Goal: Task Accomplishment & Management: Manage account settings

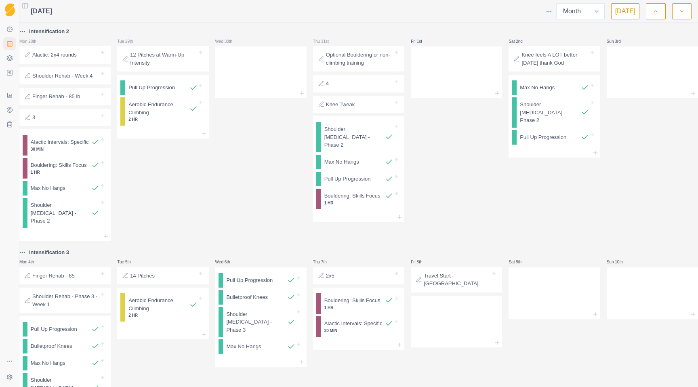
select select "month"
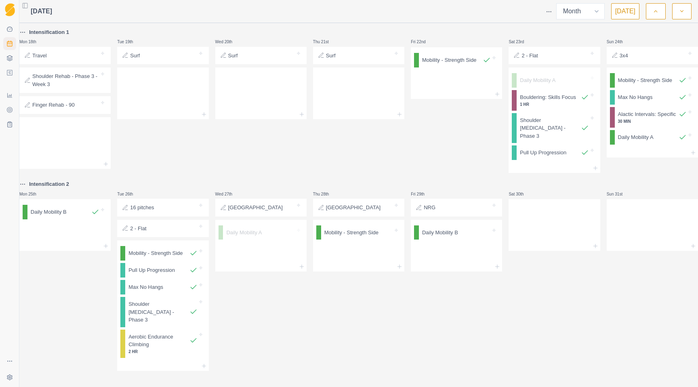
scroll to position [595, 0]
click at [473, 226] on div "Remove from schedule" at bounding box center [497, 229] width 65 height 13
click at [398, 225] on div "Remove from schedule" at bounding box center [410, 229] width 65 height 13
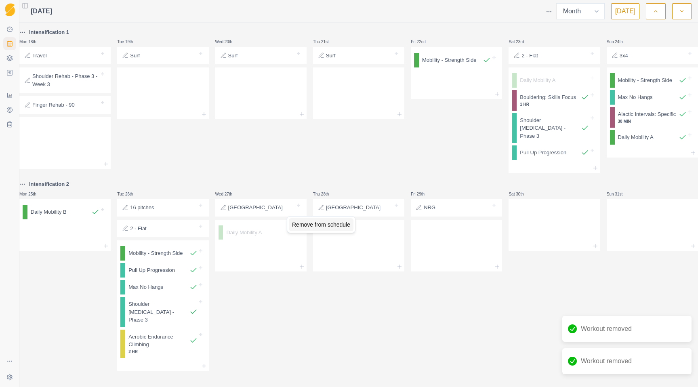
click at [299, 222] on div "Remove from schedule" at bounding box center [321, 224] width 65 height 13
click at [675, 13] on button "button" at bounding box center [681, 11] width 19 height 16
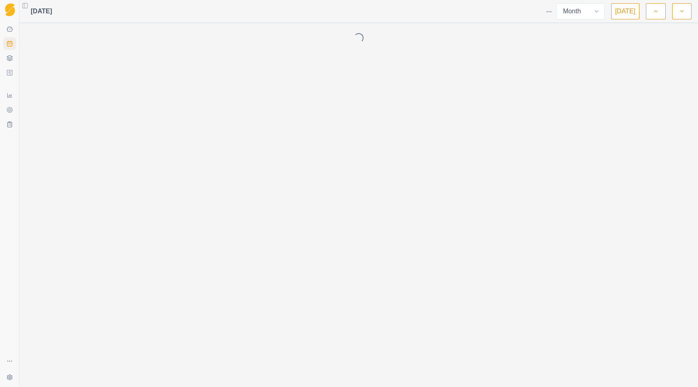
scroll to position [0, 0]
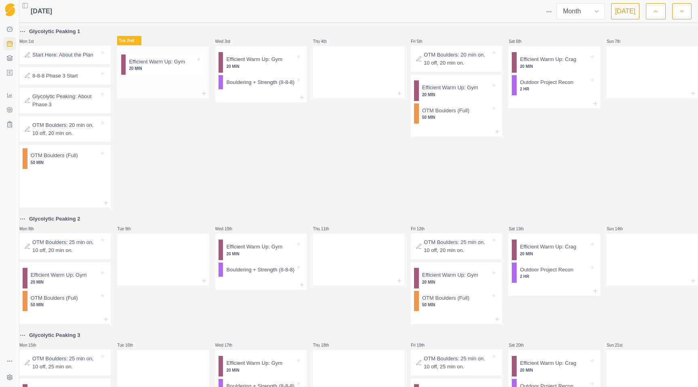
drag, startPoint x: 67, startPoint y: 172, endPoint x: 162, endPoint y: 60, distance: 147.0
click at [162, 60] on div "Glycolytic Peaking 1 Mon 1st Start Here: About the Plan 8-8-8 Phase 3 Start Gly…" at bounding box center [358, 341] width 679 height 628
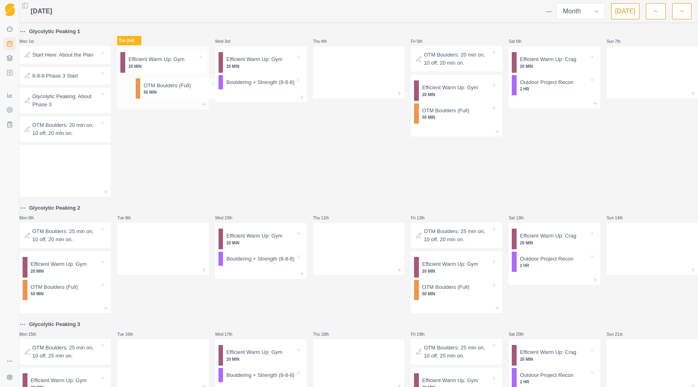
drag, startPoint x: 76, startPoint y: 154, endPoint x: 168, endPoint y: 84, distance: 115.8
click at [168, 84] on div "Glycolytic Peaking 1 Mon 1st Start Here: About the Plan 8-8-8 Phase 3 Start Gly…" at bounding box center [358, 336] width 679 height 618
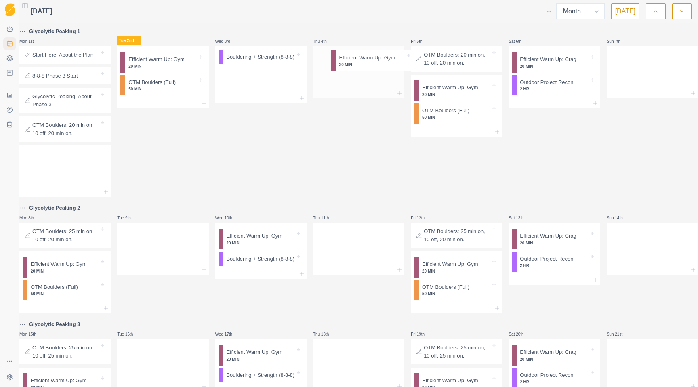
drag, startPoint x: 247, startPoint y: 63, endPoint x: 360, endPoint y: 61, distance: 112.7
click at [360, 61] on div "Glycolytic Peaking 1 Mon 1st Start Here: About the Plan 8-8-8 Phase 3 Start Gly…" at bounding box center [358, 336] width 679 height 618
drag, startPoint x: 252, startPoint y: 63, endPoint x: 348, endPoint y: 86, distance: 98.6
click at [348, 86] on div "Glycolytic Peaking 1 Mon 1st Start Here: About the Plan 8-8-8 Phase 3 Start Gly…" at bounding box center [358, 336] width 679 height 618
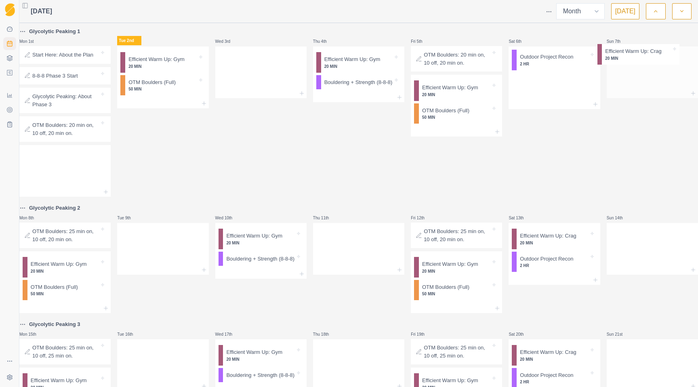
drag, startPoint x: 537, startPoint y: 70, endPoint x: 633, endPoint y: 62, distance: 96.5
click at [633, 62] on div "Glycolytic Peaking 1 Mon 1st Start Here: About the Plan 8-8-8 Phase 3 Start Gly…" at bounding box center [358, 336] width 679 height 618
drag, startPoint x: 539, startPoint y: 57, endPoint x: 619, endPoint y: 81, distance: 84.0
click at [619, 81] on div "Glycolytic Peaking 1 Mon 1st Start Here: About the Plan 8-8-8 Phase 3 Start Gly…" at bounding box center [358, 336] width 679 height 618
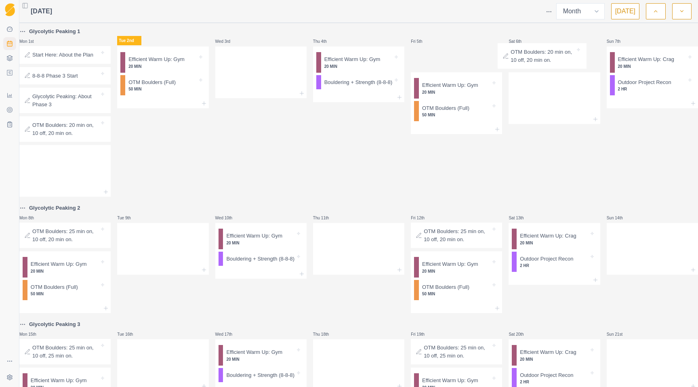
drag, startPoint x: 424, startPoint y: 63, endPoint x: 525, endPoint y: 58, distance: 101.5
click at [525, 58] on div "Glycolytic Peaking 1 Mon 1st Start Here: About the Plan 8-8-8 Phase 3 Start Gly…" at bounding box center [358, 336] width 679 height 618
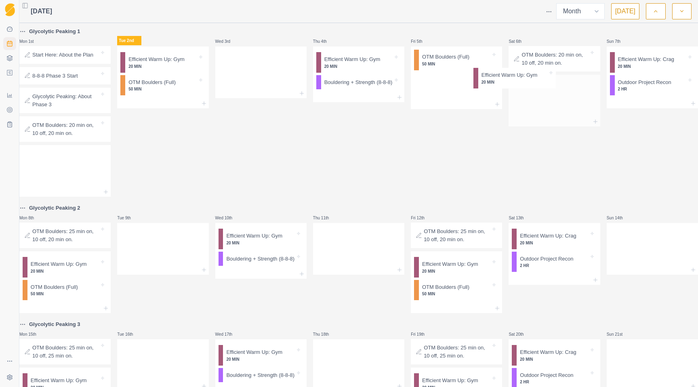
drag, startPoint x: 451, startPoint y: 66, endPoint x: 519, endPoint y: 82, distance: 70.1
click at [519, 82] on div "Glycolytic Peaking 1 Mon 1st Start Here: About the Plan 8-8-8 Phase 3 Start Gly…" at bounding box center [358, 336] width 679 height 618
drag, startPoint x: 453, startPoint y: 71, endPoint x: 532, endPoint y: 113, distance: 88.9
click at [532, 113] on div "Glycolytic Peaking 1 Mon 1st Start Here: About the Plan 8-8-8 Phase 3 Start Gly…" at bounding box center [358, 336] width 679 height 618
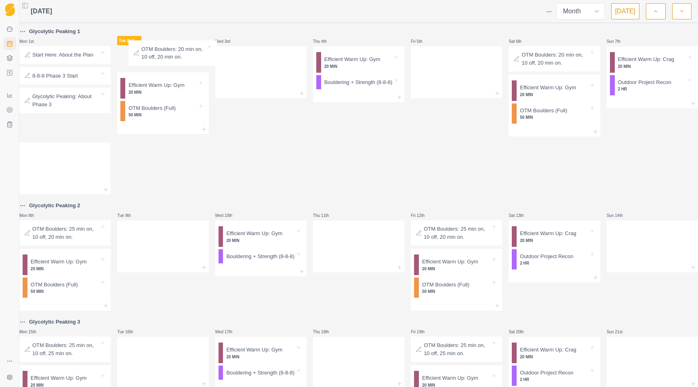
drag, startPoint x: 65, startPoint y: 137, endPoint x: 172, endPoint y: 44, distance: 141.2
click at [172, 44] on div "Glycolytic Peaking 1 Mon 1st Start Here: About the Plan 8-8-8 Phase 3 Start Gly…" at bounding box center [358, 334] width 679 height 615
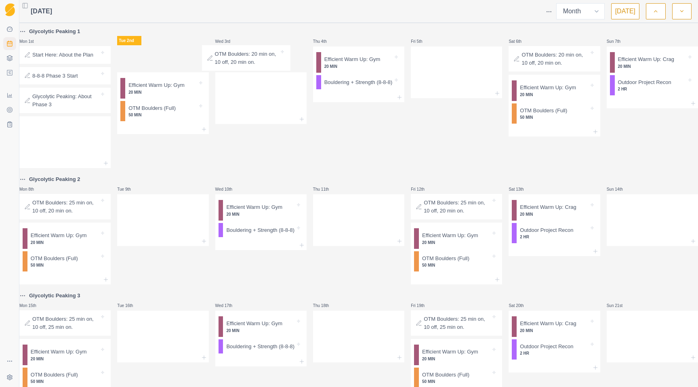
drag, startPoint x: 184, startPoint y: 62, endPoint x: 273, endPoint y: 61, distance: 88.9
click at [273, 61] on div "Glycolytic Peaking 1 Mon 1st Start Here: About the Plan 8-8-8 Phase 3 Start Gly…" at bounding box center [358, 321] width 679 height 589
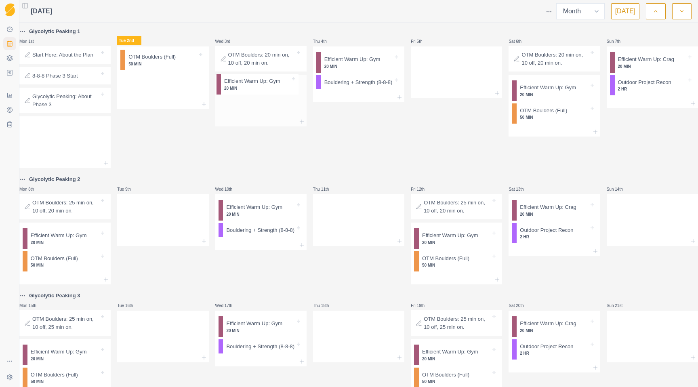
drag, startPoint x: 166, startPoint y: 63, endPoint x: 260, endPoint y: 85, distance: 96.7
click at [260, 85] on div "Glycolytic Peaking 1 Mon 1st Start Here: About the Plan 8-8-8 Phase 3 Start Gly…" at bounding box center [358, 321] width 679 height 589
drag, startPoint x: 158, startPoint y: 66, endPoint x: 261, endPoint y: 116, distance: 114.4
click at [261, 116] on div "Glycolytic Peaking 1 Mon 1st Start Here: About the Plan 8-8-8 Phase 3 Start Gly…" at bounding box center [358, 321] width 679 height 589
click at [172, 75] on div at bounding box center [162, 71] width 91 height 36
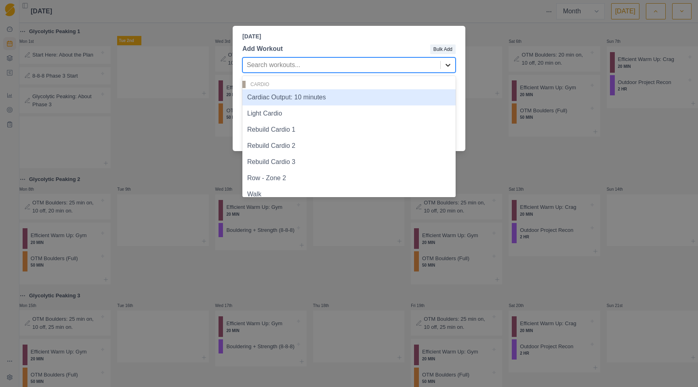
click at [449, 67] on icon at bounding box center [448, 65] width 8 height 8
click at [385, 57] on div "Add Workout Bulk Add Cardiac Output: 10 minutes, 1 of 96. 96 results available.…" at bounding box center [349, 93] width 233 height 104
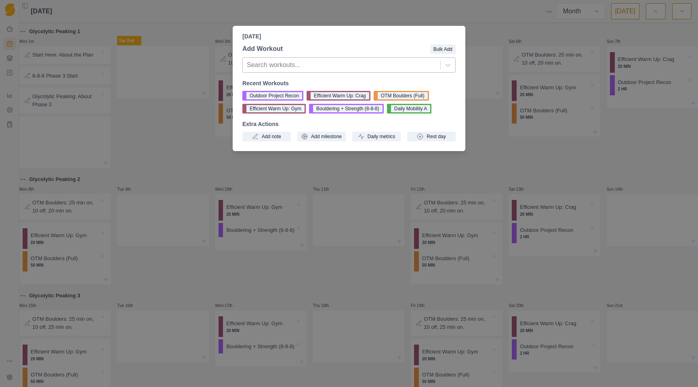
click at [354, 71] on div "Search workouts..." at bounding box center [342, 65] width 198 height 15
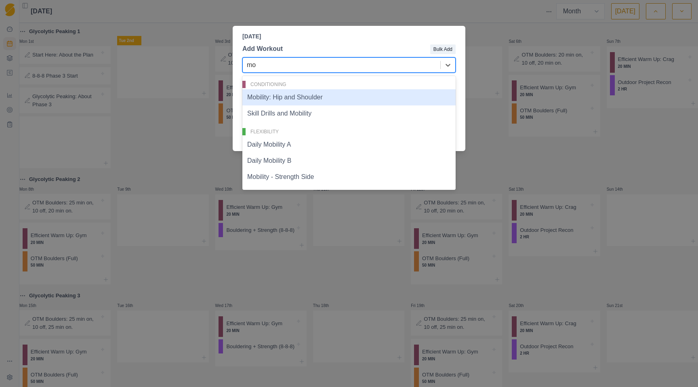
type input "m"
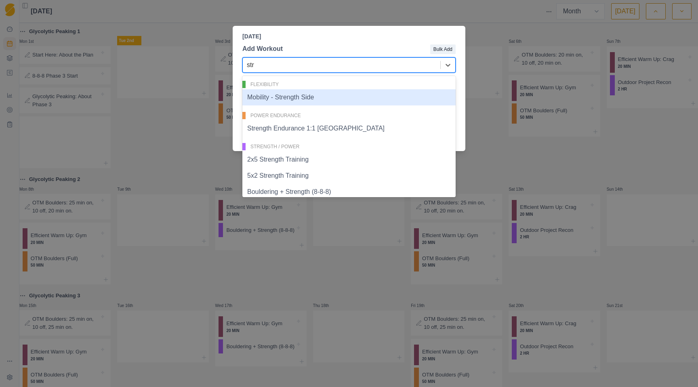
type input "stre"
click at [338, 94] on div "Mobility - Strength Side" at bounding box center [348, 97] width 213 height 16
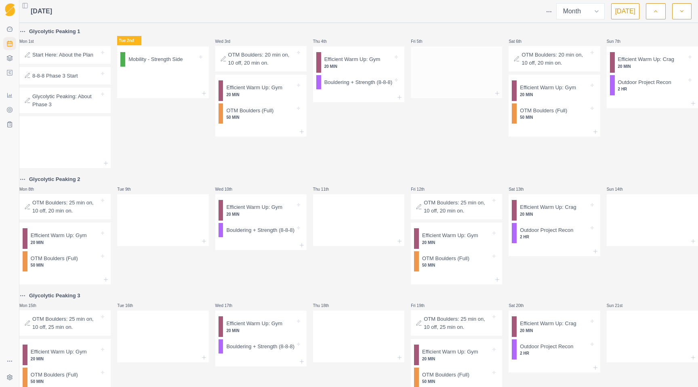
click at [422, 90] on div at bounding box center [456, 93] width 91 height 10
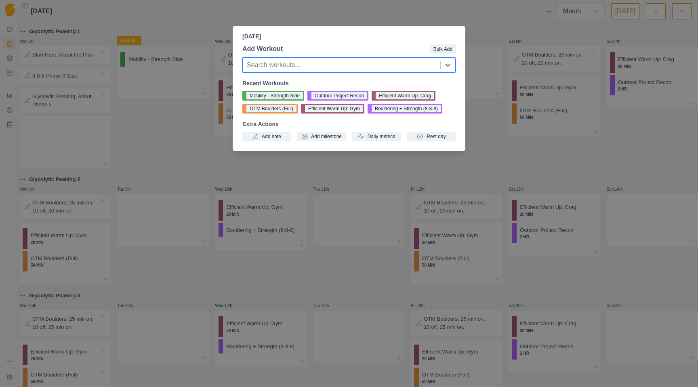
click at [267, 90] on div "Recent Workouts Mobility - Strength Side Outdoor Project Recon Efficient Warm U…" at bounding box center [348, 110] width 213 height 62
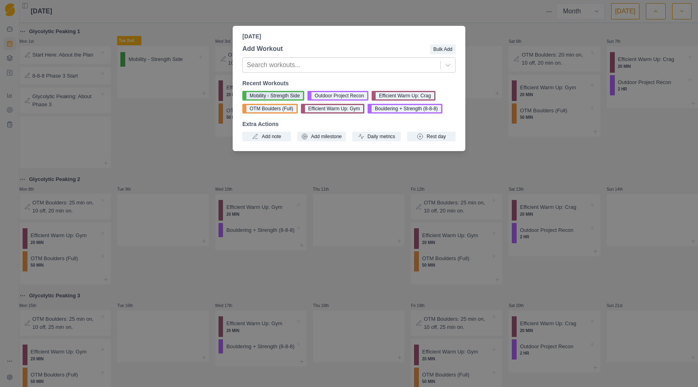
click at [267, 92] on button "Mobility - Strength Side" at bounding box center [273, 96] width 62 height 10
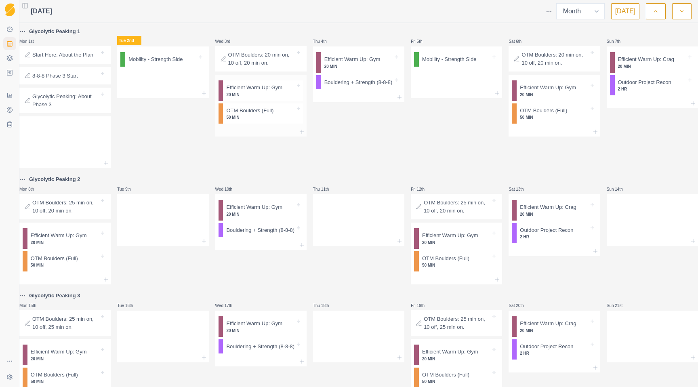
click at [263, 136] on div at bounding box center [260, 132] width 91 height 10
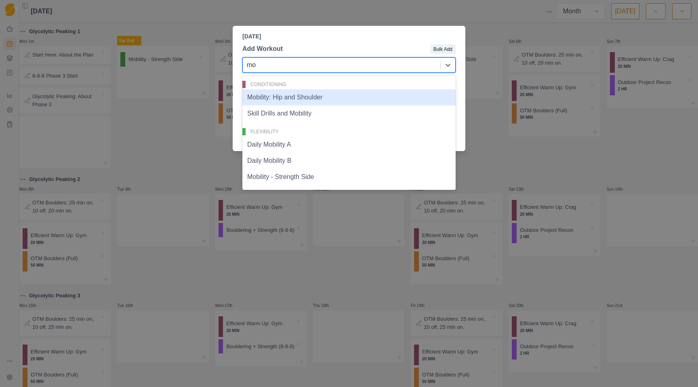
type input "mob"
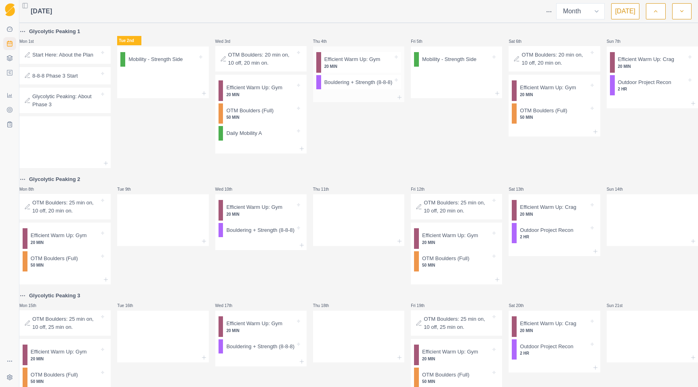
click at [319, 102] on div at bounding box center [358, 97] width 91 height 10
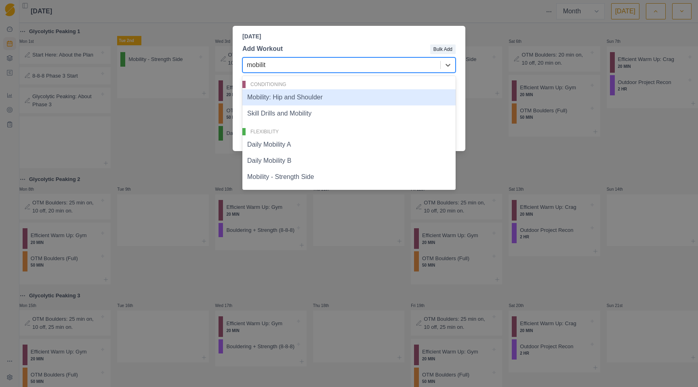
type input "mobility"
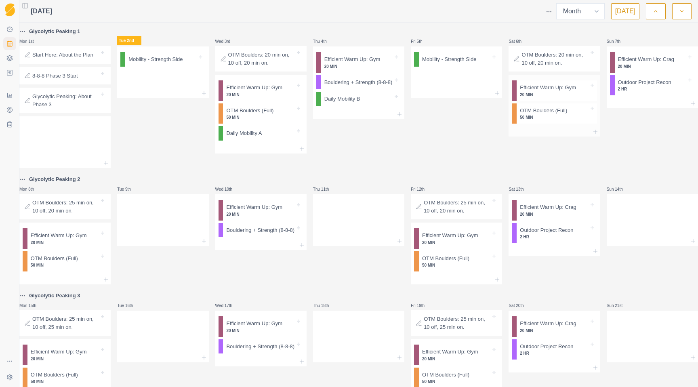
click at [526, 132] on div at bounding box center [554, 132] width 91 height 10
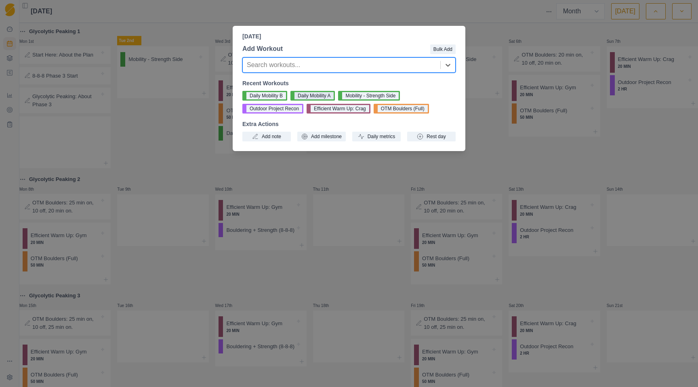
click at [319, 92] on button "Daily Mobility A" at bounding box center [312, 96] width 44 height 10
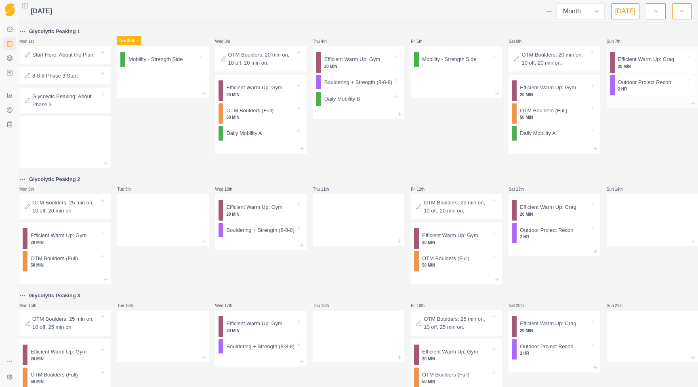
click at [638, 105] on div at bounding box center [652, 104] width 91 height 10
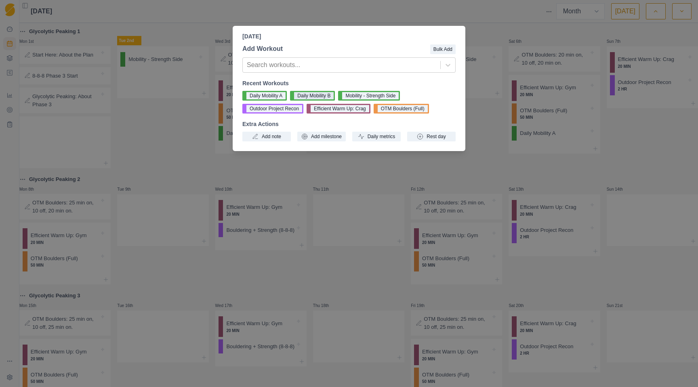
click at [304, 92] on button "Daily Mobility B" at bounding box center [312, 96] width 45 height 10
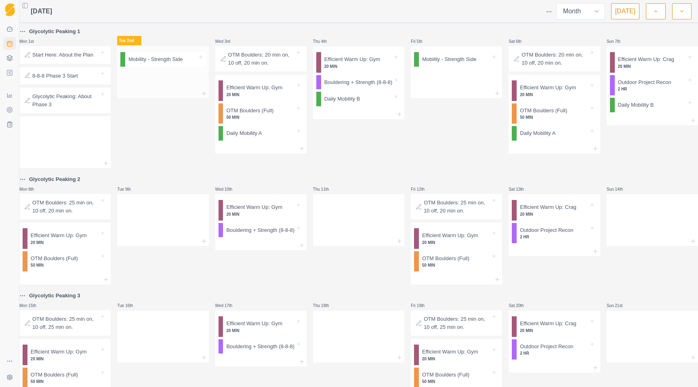
click at [159, 86] on div at bounding box center [162, 79] width 91 height 19
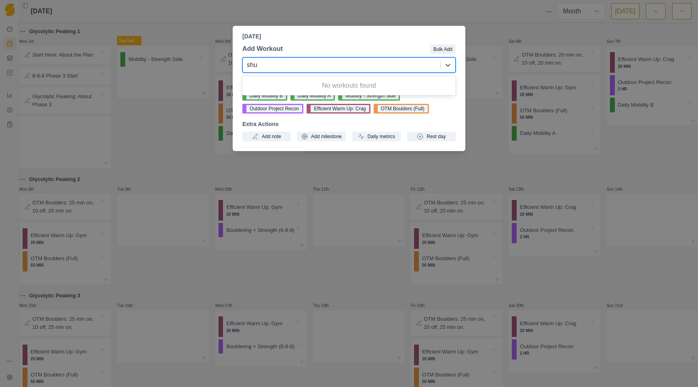
type input "sh"
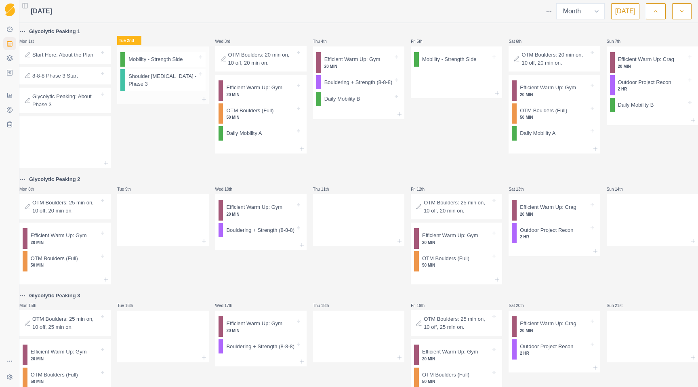
click at [139, 103] on div at bounding box center [162, 100] width 91 height 10
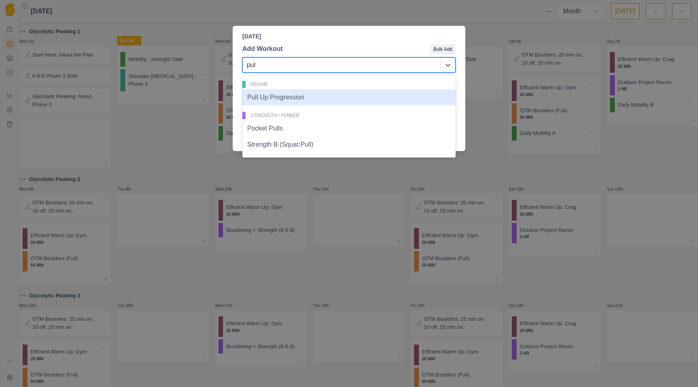
type input "pull"
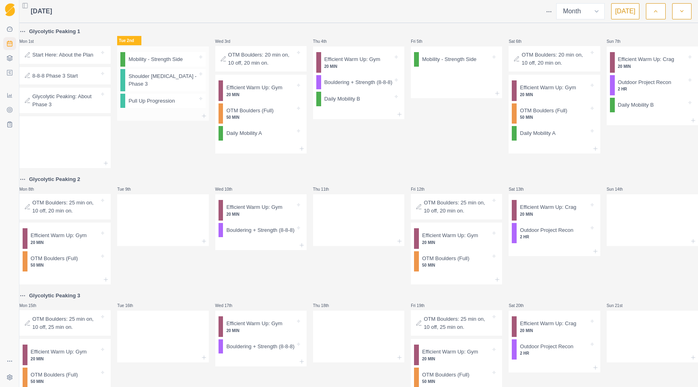
click at [199, 120] on div at bounding box center [162, 116] width 91 height 10
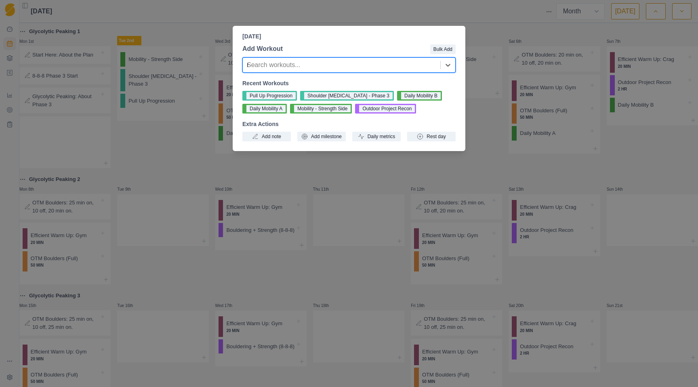
type input "no"
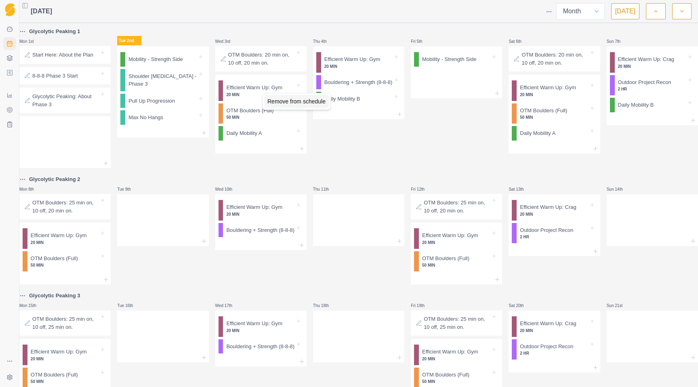
click at [285, 100] on div "Remove from schedule" at bounding box center [296, 101] width 65 height 13
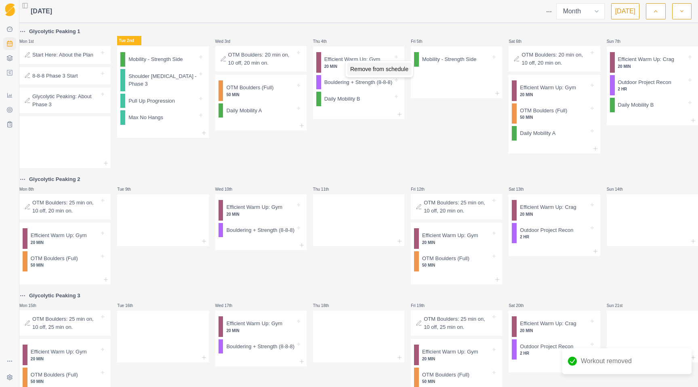
click at [349, 66] on div "Remove from schedule" at bounding box center [379, 69] width 65 height 13
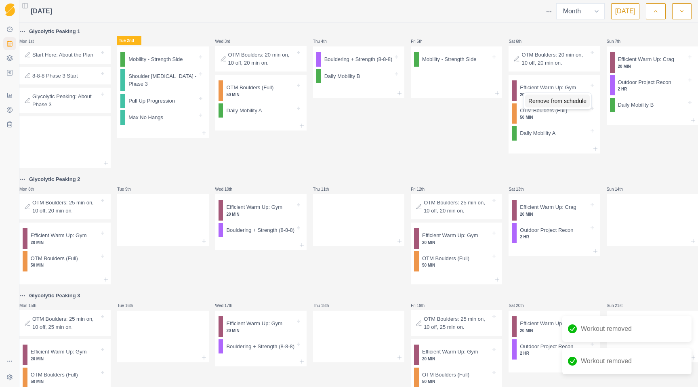
click at [527, 98] on div "Remove from schedule" at bounding box center [557, 101] width 65 height 13
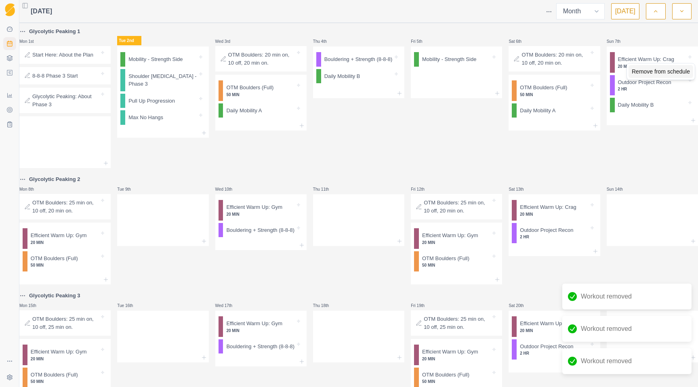
click at [640, 73] on div "Remove from schedule" at bounding box center [660, 71] width 65 height 13
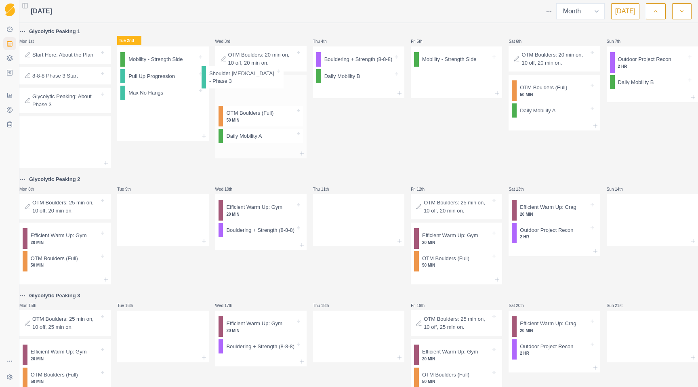
drag, startPoint x: 152, startPoint y: 83, endPoint x: 238, endPoint y: 82, distance: 86.0
click at [238, 82] on div "Glycolytic Peaking 1 Mon 1st Start Here: About the Plan 8-8-8 Phase 3 Start Gly…" at bounding box center [358, 321] width 679 height 589
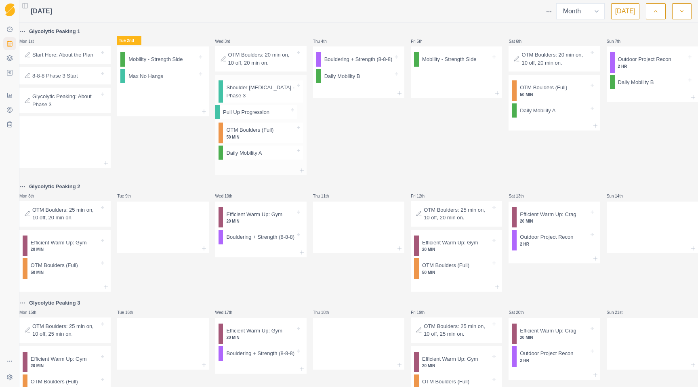
drag, startPoint x: 166, startPoint y: 77, endPoint x: 263, endPoint y: 112, distance: 103.1
click at [263, 112] on div "Glycolytic Peaking 1 Mon 1st Start Here: About the Plan 8-8-8 Phase 3 Start Gly…" at bounding box center [358, 325] width 679 height 596
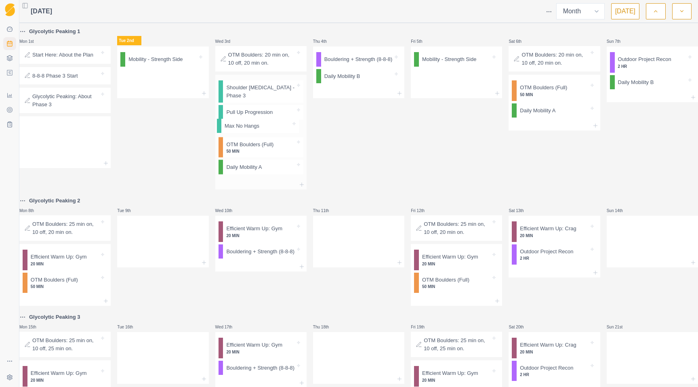
drag, startPoint x: 170, startPoint y: 79, endPoint x: 268, endPoint y: 130, distance: 110.6
click at [268, 130] on div "Glycolytic Peaking 1 Mon 1st Start Here: About the Plan 8-8-8 Phase 3 Start Gly…" at bounding box center [358, 332] width 679 height 610
